Goal: Information Seeking & Learning: Learn about a topic

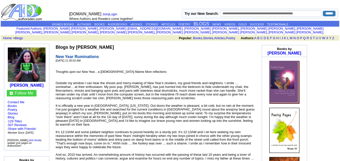
drag, startPoint x: 46, startPoint y: 82, endPoint x: 6, endPoint y: 83, distance: 40.0
click at [6, 83] on td "jeanne rené watson" at bounding box center [27, 66] width 42 height 43
copy b "jeanne rené watson"
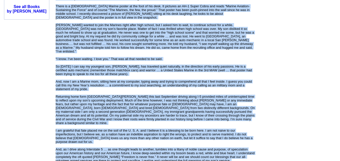
scroll to position [483, 0]
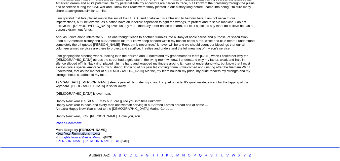
drag, startPoint x: 56, startPoint y: 42, endPoint x: 175, endPoint y: 171, distance: 175.6
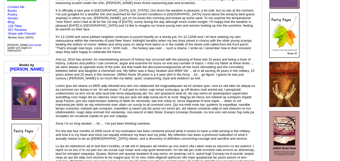
scroll to position [90, 0]
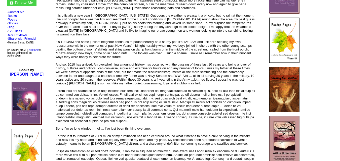
click at [43, 72] on link "jeanne rené watson" at bounding box center [27, 74] width 34 height 4
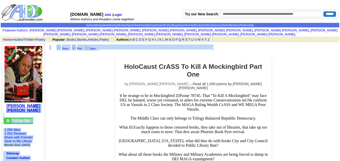
drag, startPoint x: 51, startPoint y: 99, endPoint x: 24, endPoint y: 101, distance: 26.7
click at [36, 106] on td "David Lester Young Follow Me · 1,056 titles · 1,052 Reviews · Share with Friend…" at bounding box center [23, 161] width 43 height 237
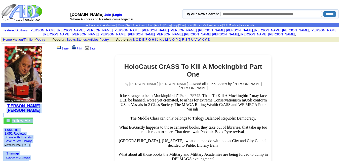
drag, startPoint x: 46, startPoint y: 103, endPoint x: 23, endPoint y: 101, distance: 22.7
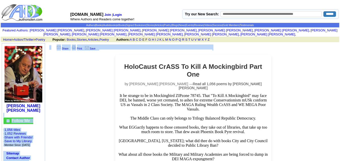
drag, startPoint x: 58, startPoint y: 105, endPoint x: 21, endPoint y: 104, distance: 36.7
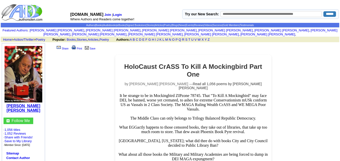
drag, startPoint x: 23, startPoint y: 100, endPoint x: 28, endPoint y: 102, distance: 5.3
click at [28, 104] on b "David Lester Young" at bounding box center [24, 108] width 34 height 9
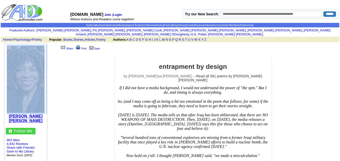
drag, startPoint x: 49, startPoint y: 112, endPoint x: 7, endPoint y: 111, distance: 42.0
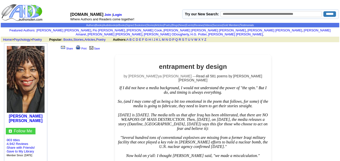
drag, startPoint x: 47, startPoint y: 114, endPoint x: 4, endPoint y: 113, distance: 42.2
copy b "[PERSON_NAME] [PERSON_NAME]"
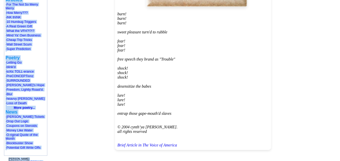
scroll to position [289, 0]
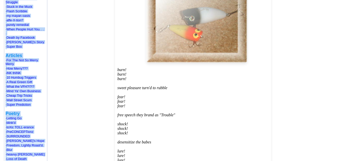
drag, startPoint x: 65, startPoint y: 4, endPoint x: 140, endPoint y: 41, distance: 83.5
copy td "AuthorsDen.com Join | Login Where Authors and Readers come together! Try our Ne…"
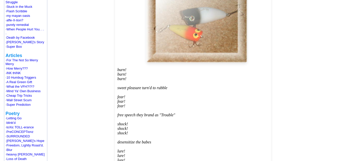
click at [175, 74] on div "burn! burn! burn! sweet pleasure turn'd to rubble fear! fear! fear! free speech…" at bounding box center [192, 136] width 151 height 136
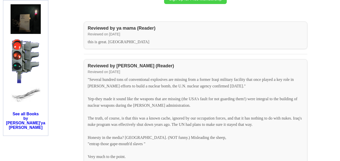
scroll to position [538, 0]
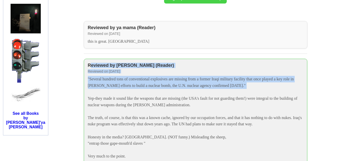
drag, startPoint x: 90, startPoint y: 52, endPoint x: 113, endPoint y: 84, distance: 39.9
click at [113, 84] on div "Reviewed by Tien Avielle (Reader) Reviewed on October 25, 2004 "Several hundred…" at bounding box center [195, 111] width 223 height 105
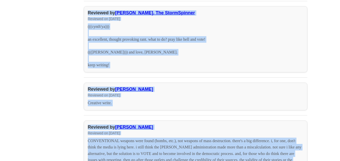
scroll to position [757, 0]
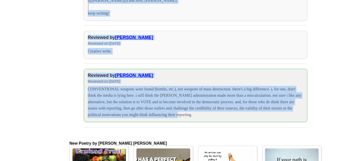
drag, startPoint x: 82, startPoint y: 47, endPoint x: 248, endPoint y: 106, distance: 175.9
copy div "Reviewed by Tien Avielle (Reader) Reviewed on October 25, 2004 "Several hundred…"
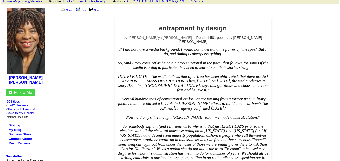
scroll to position [0, 0]
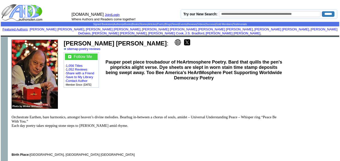
click at [97, 42] on b "David Lester Young" at bounding box center [115, 43] width 103 height 7
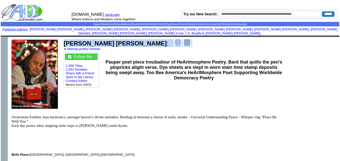
click at [97, 42] on b "David Lester Young" at bounding box center [115, 43] width 103 height 7
copy td "David Lester Young :"
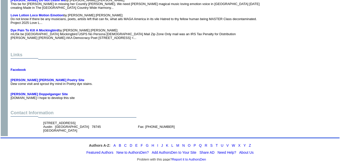
scroll to position [247, 0]
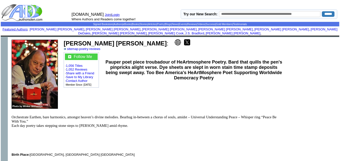
click at [157, 52] on td "Pauper poet piece troubadour of HeArtmosphere Poetry. Bard that quills the pen'…" at bounding box center [194, 70] width 178 height 37
